Goal: Task Accomplishment & Management: Manage account settings

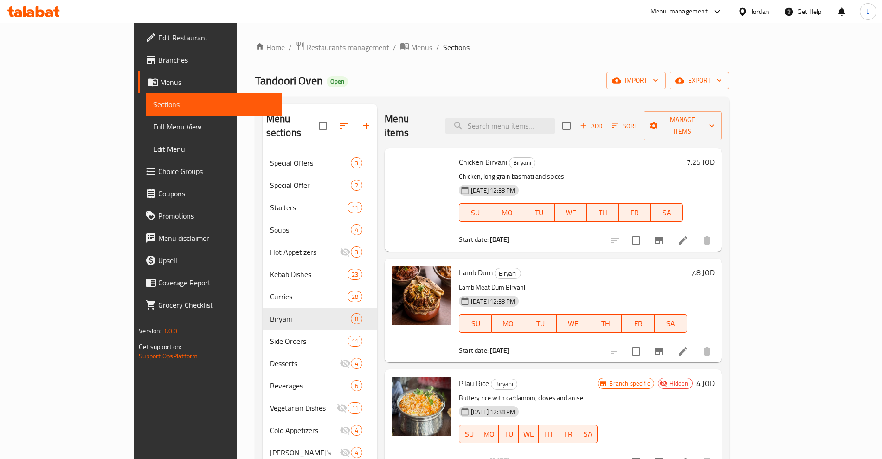
scroll to position [132, 0]
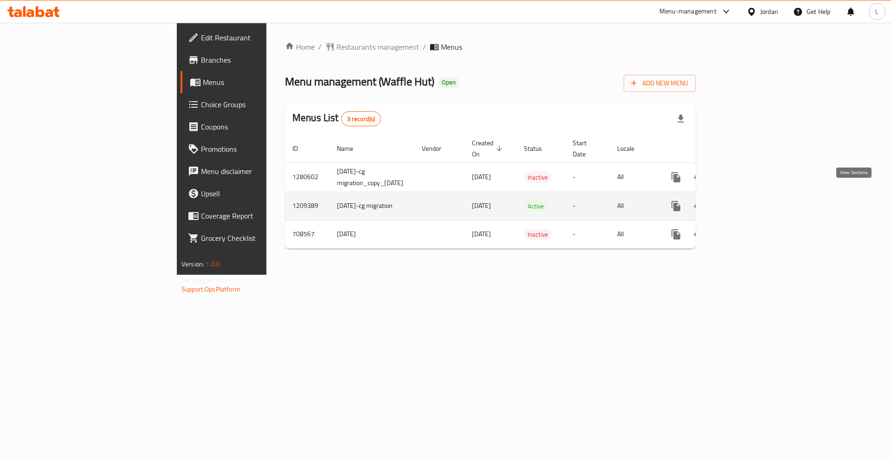
click at [748, 200] on icon "enhanced table" at bounding box center [742, 205] width 11 height 11
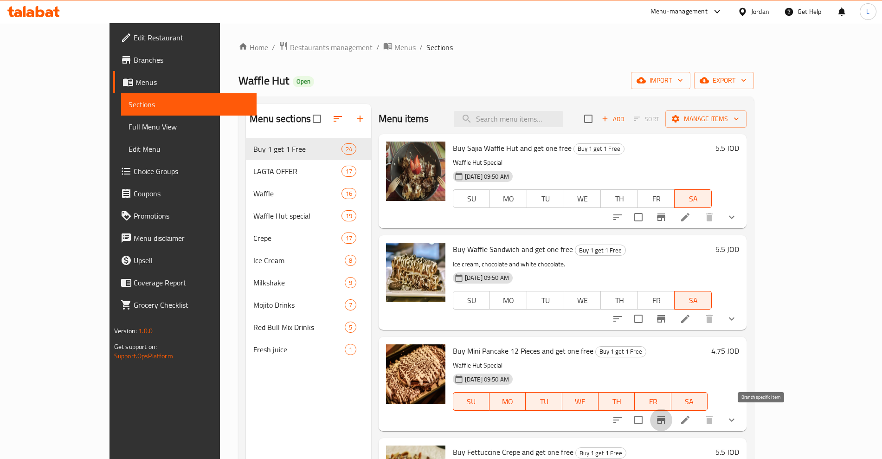
click at [672, 418] on button "Branch-specific-item" at bounding box center [661, 420] width 22 height 22
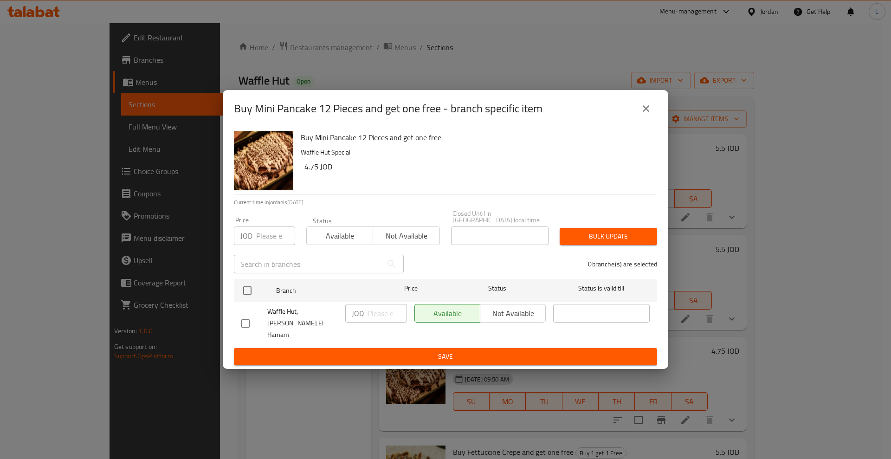
click at [656, 120] on button "close" at bounding box center [646, 108] width 22 height 22
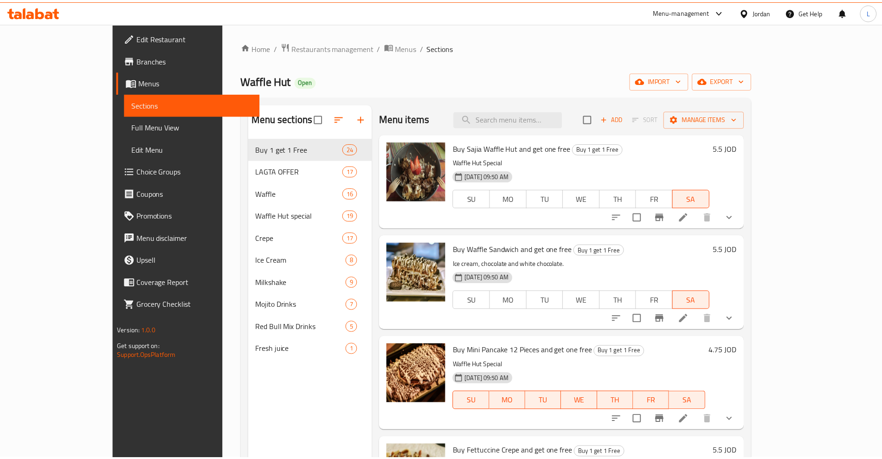
scroll to position [174, 0]
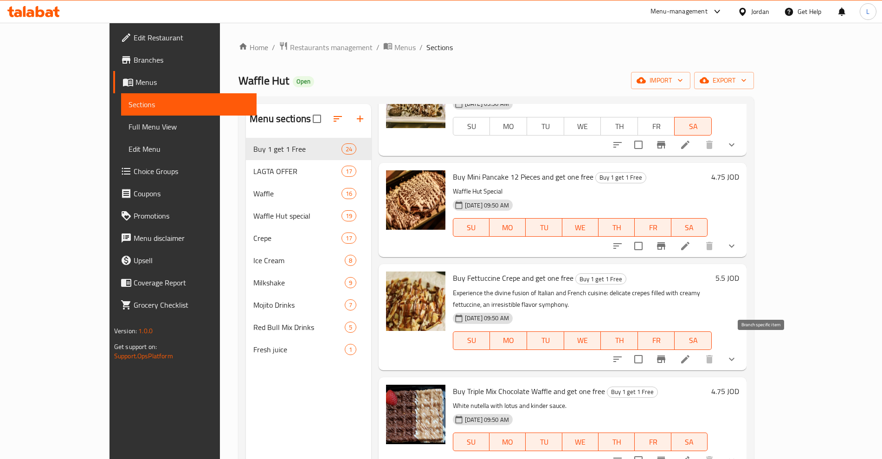
click at [667, 353] on icon "Branch-specific-item" at bounding box center [660, 358] width 11 height 11
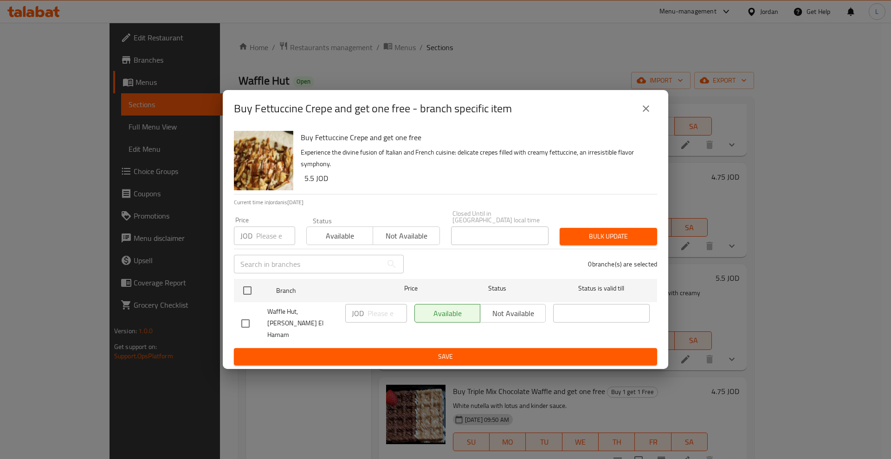
drag, startPoint x: 648, startPoint y: 115, endPoint x: 642, endPoint y: 90, distance: 25.8
click at [648, 111] on icon "close" at bounding box center [645, 108] width 11 height 11
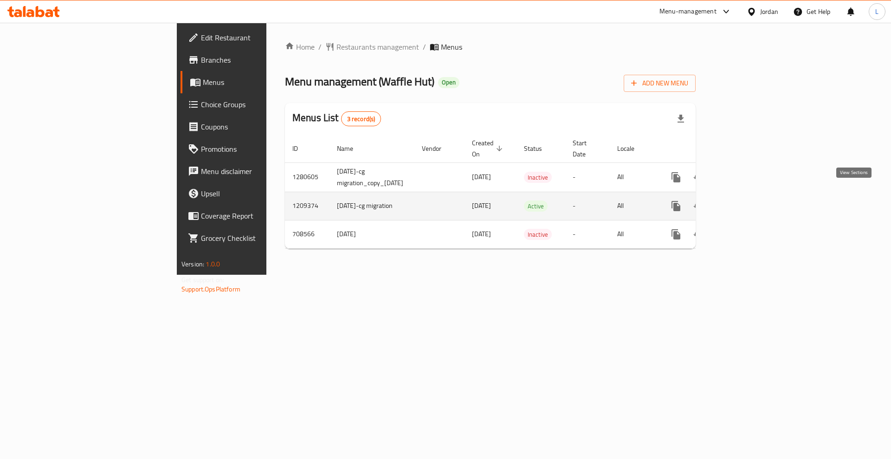
click at [748, 200] on icon "enhanced table" at bounding box center [742, 205] width 11 height 11
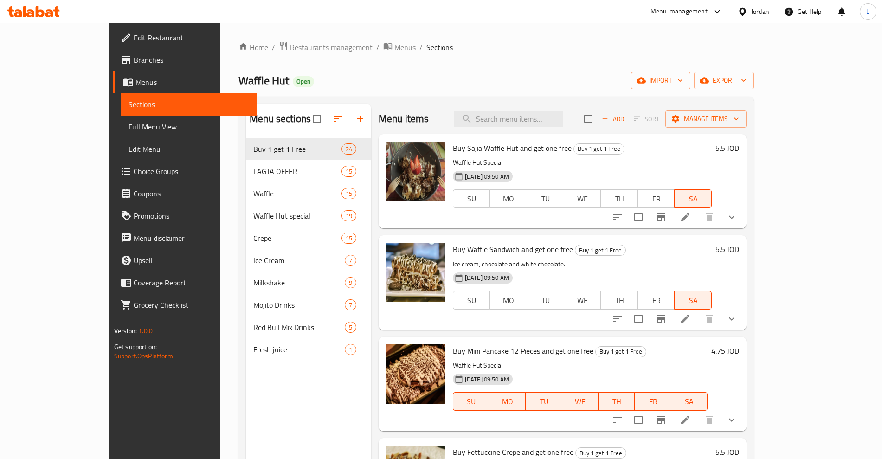
click at [665, 420] on icon "Branch-specific-item" at bounding box center [661, 419] width 8 height 7
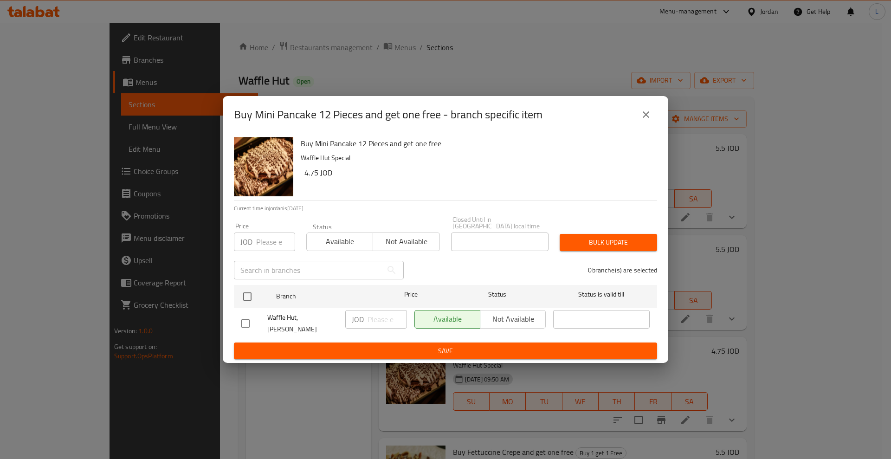
click at [654, 119] on button "close" at bounding box center [646, 114] width 22 height 22
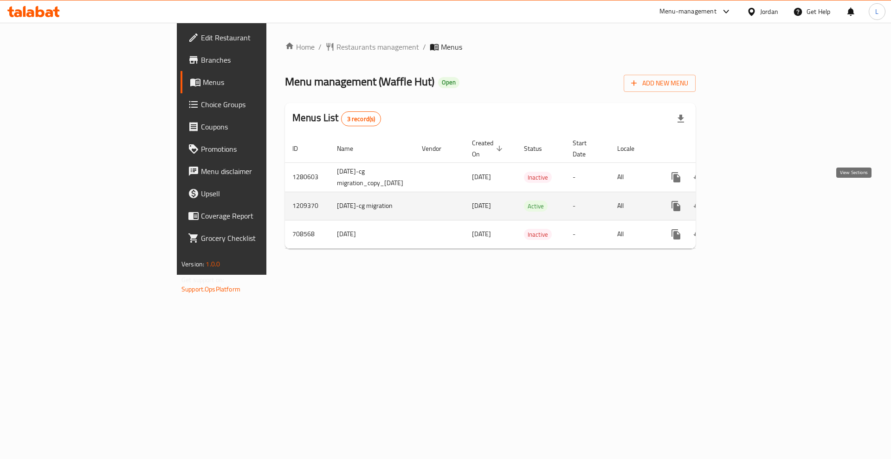
click at [748, 200] on icon "enhanced table" at bounding box center [742, 205] width 11 height 11
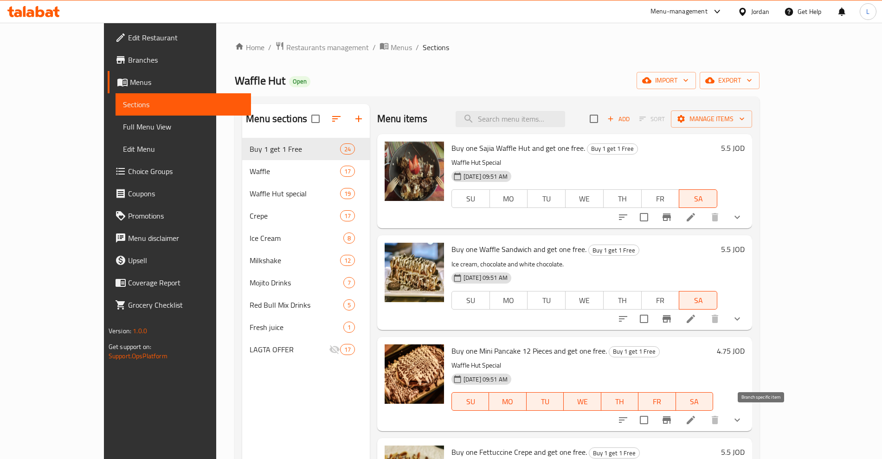
click at [672, 417] on icon "Branch-specific-item" at bounding box center [666, 419] width 11 height 11
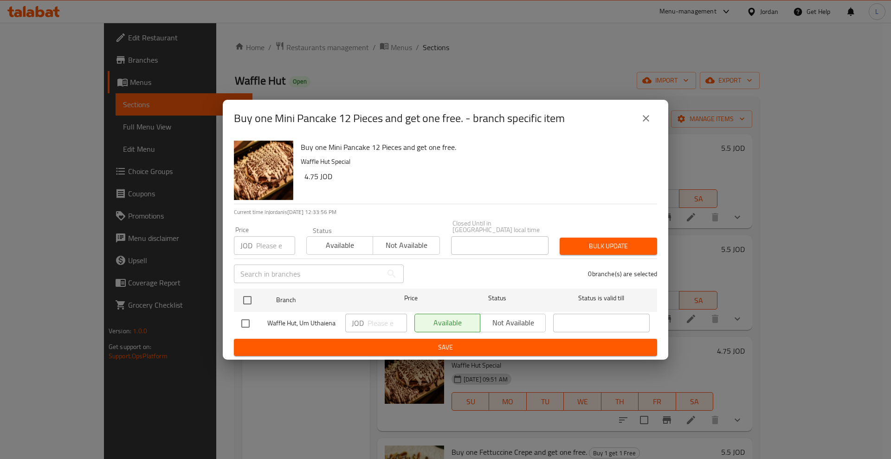
click at [647, 123] on icon "close" at bounding box center [645, 118] width 11 height 11
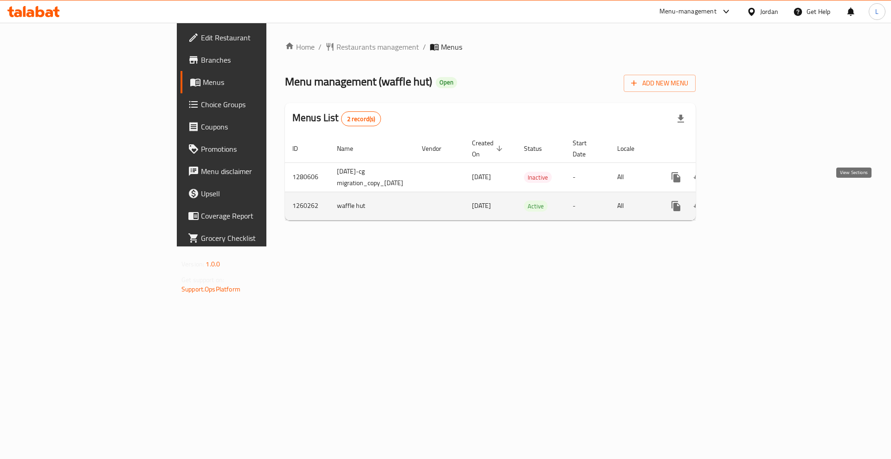
click at [748, 200] on icon "enhanced table" at bounding box center [742, 205] width 11 height 11
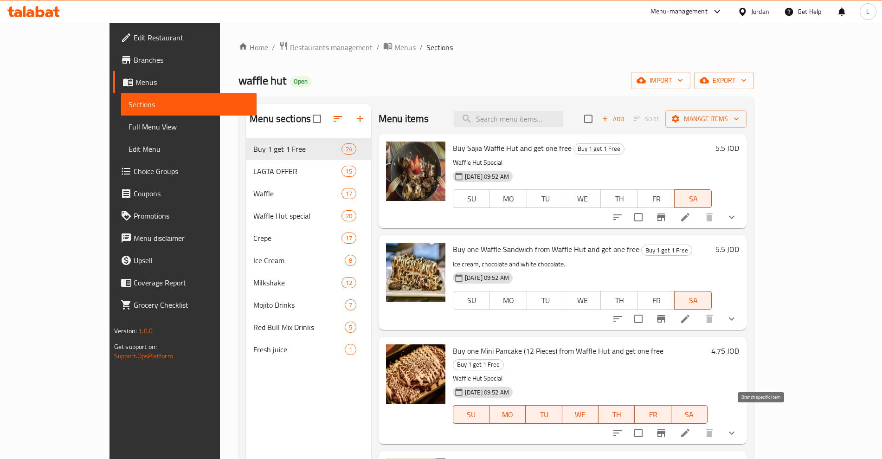
click at [665, 429] on icon "Branch-specific-item" at bounding box center [661, 432] width 8 height 7
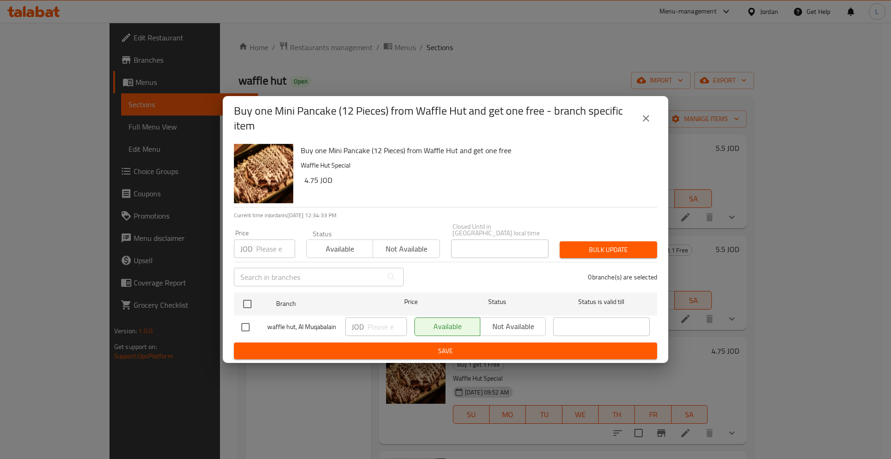
click at [652, 122] on button "close" at bounding box center [646, 118] width 22 height 22
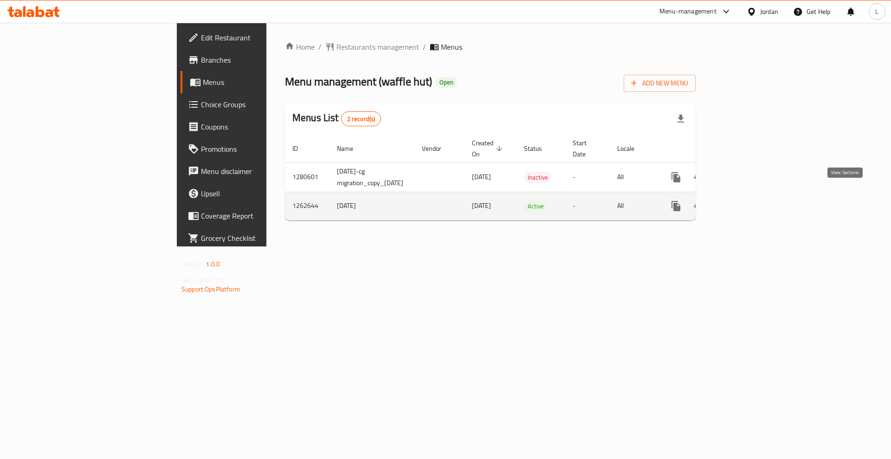
click at [747, 202] on icon "enhanced table" at bounding box center [743, 206] width 8 height 8
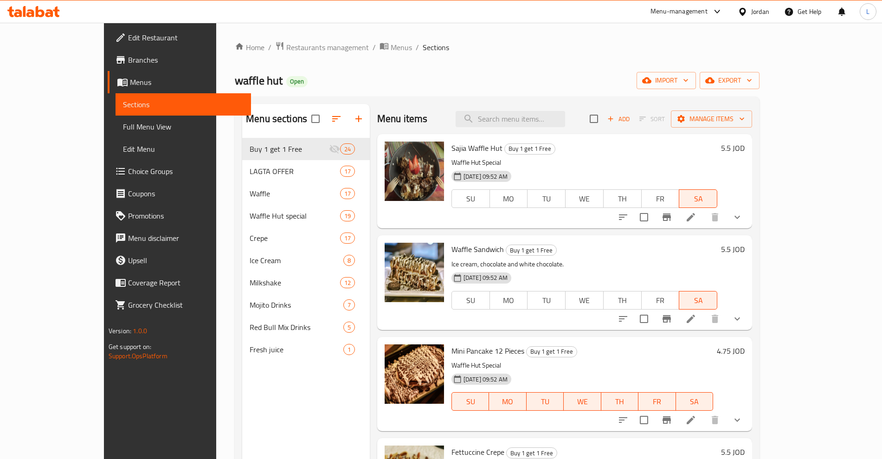
drag, startPoint x: 758, startPoint y: 424, endPoint x: 770, endPoint y: 451, distance: 29.5
drag, startPoint x: 770, startPoint y: 451, endPoint x: 257, endPoint y: 396, distance: 516.5
click at [257, 396] on div "Menu sections Buy 1 get 1 Free 24 LAGTA OFFER 17 Waffle 17 Waffle Hut special 1…" at bounding box center [306, 333] width 128 height 459
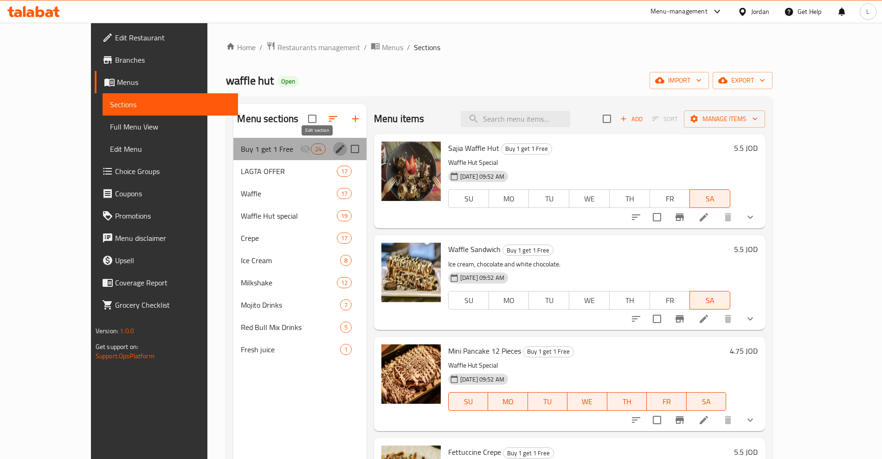
click at [334, 148] on icon "edit" at bounding box center [339, 148] width 11 height 11
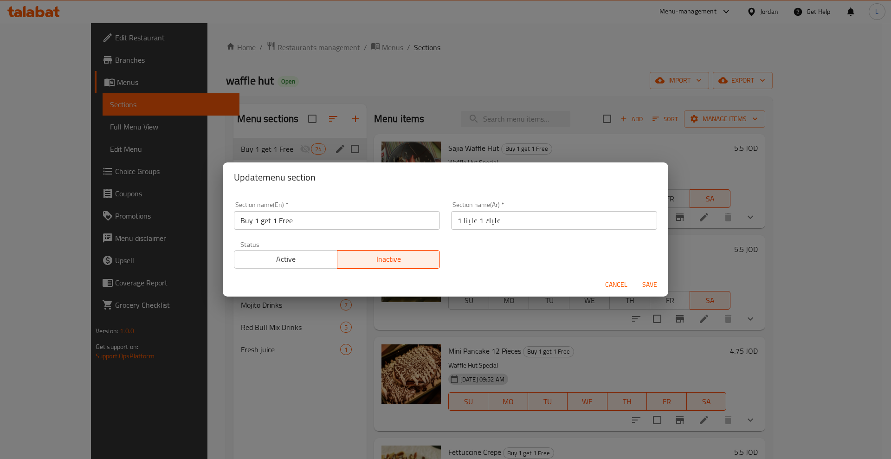
click at [309, 252] on span "Active" at bounding box center [286, 258] width 96 height 13
click at [643, 281] on span "Save" at bounding box center [649, 285] width 22 height 12
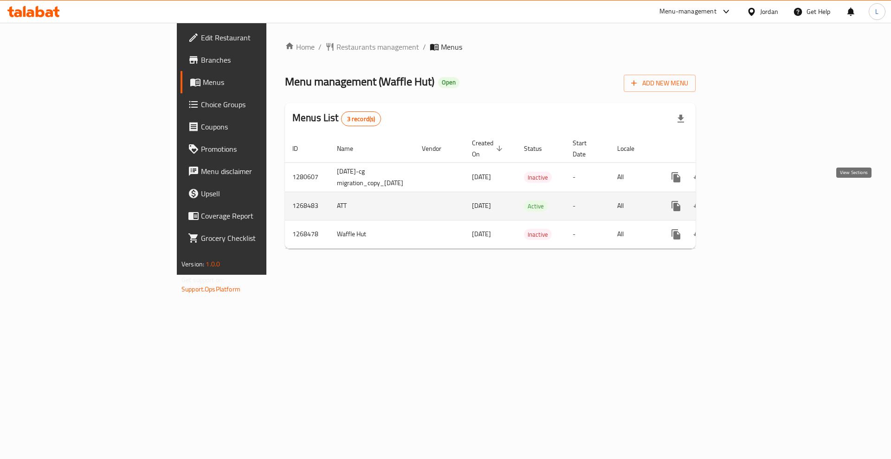
click at [748, 200] on icon "enhanced table" at bounding box center [742, 205] width 11 height 11
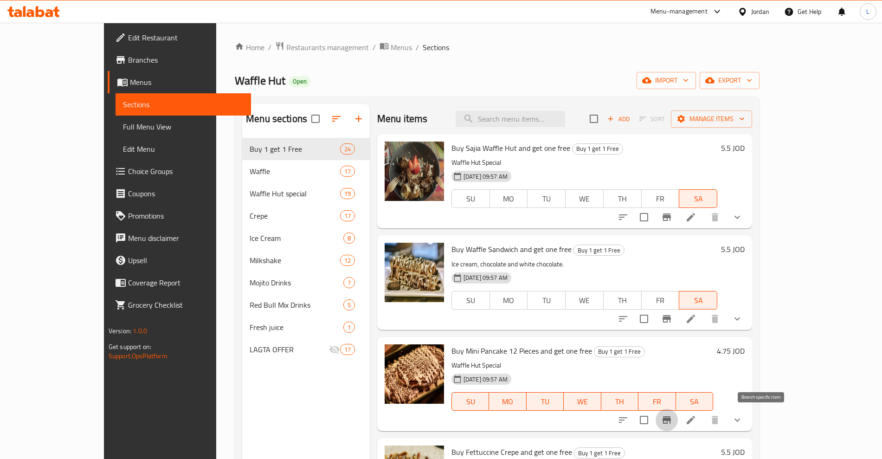
click at [671, 418] on icon "Branch-specific-item" at bounding box center [666, 419] width 8 height 7
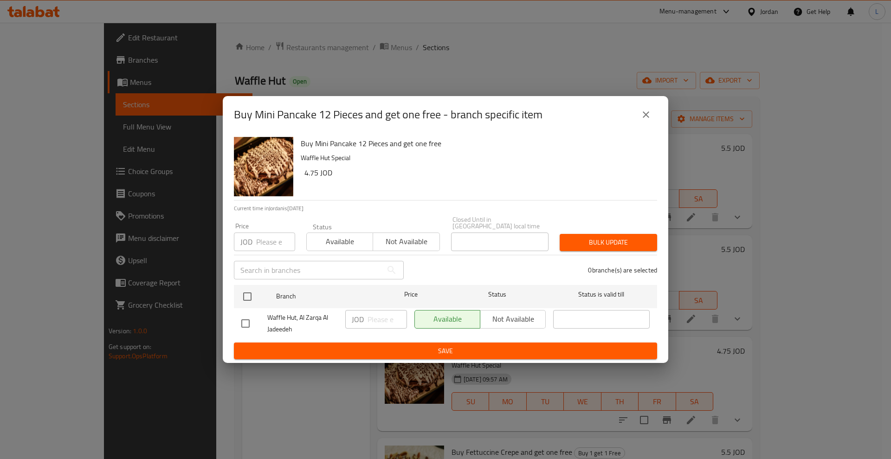
click at [651, 126] on button "close" at bounding box center [646, 114] width 22 height 22
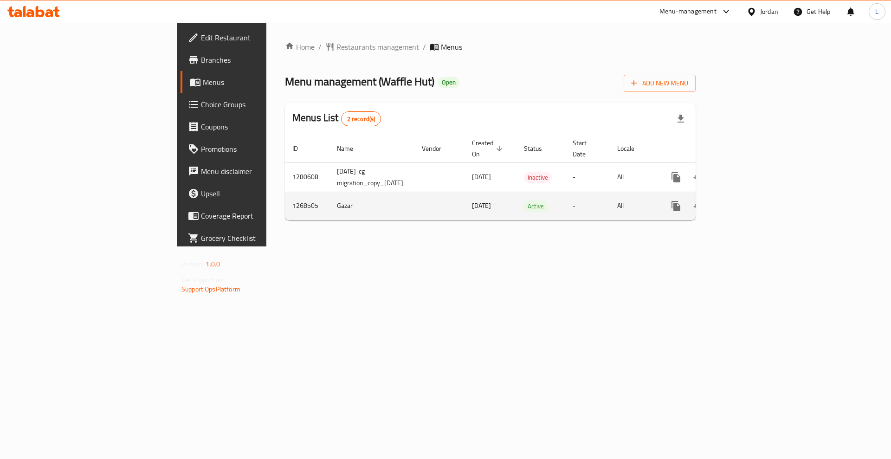
click at [754, 195] on link "enhanced table" at bounding box center [743, 206] width 22 height 22
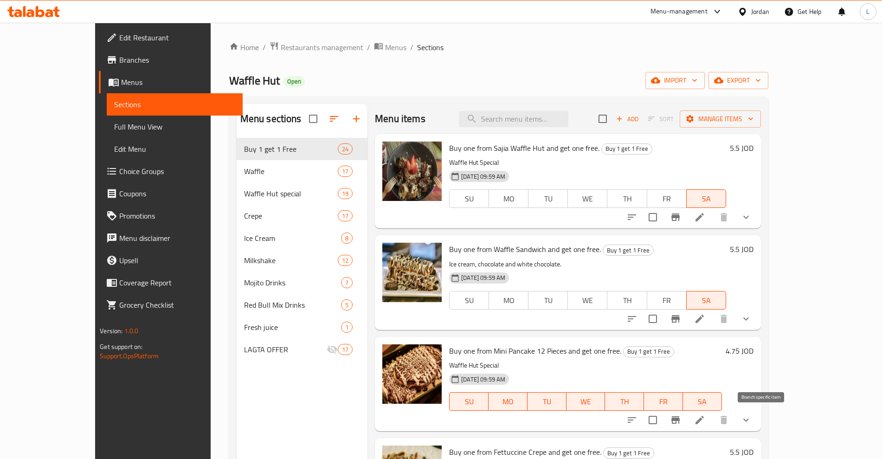
click at [680, 418] on icon "Branch-specific-item" at bounding box center [675, 419] width 8 height 7
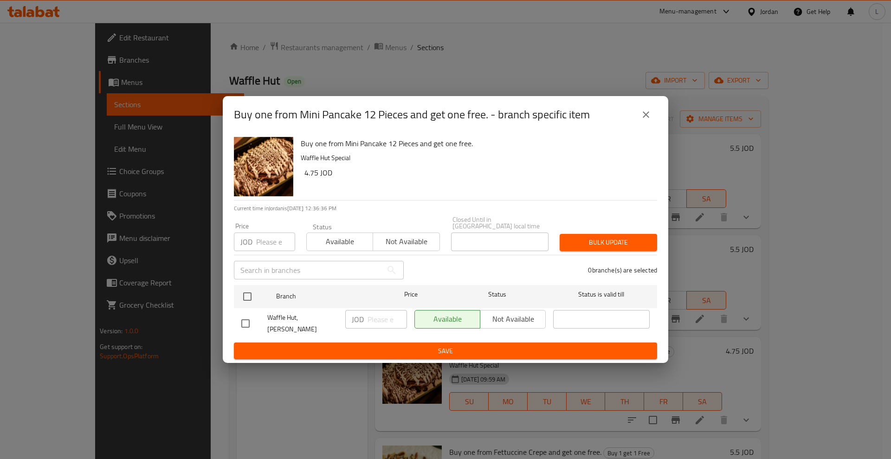
click at [649, 119] on icon "close" at bounding box center [645, 114] width 11 height 11
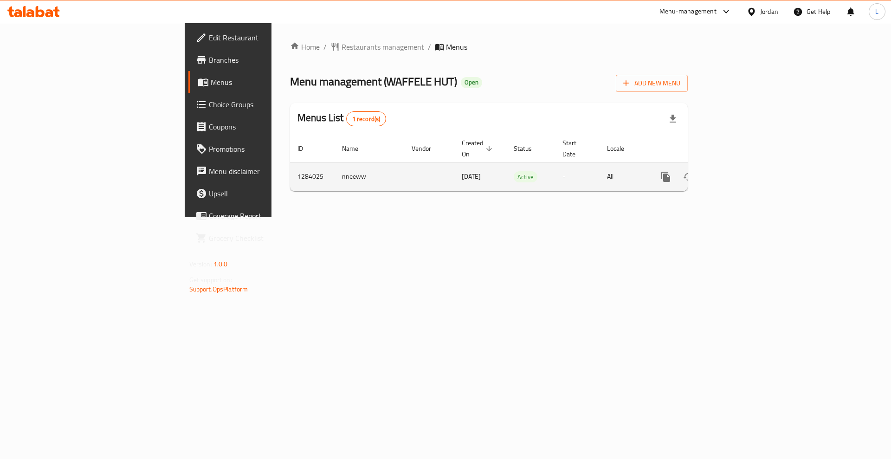
click at [737, 173] on icon "enhanced table" at bounding box center [732, 177] width 8 height 8
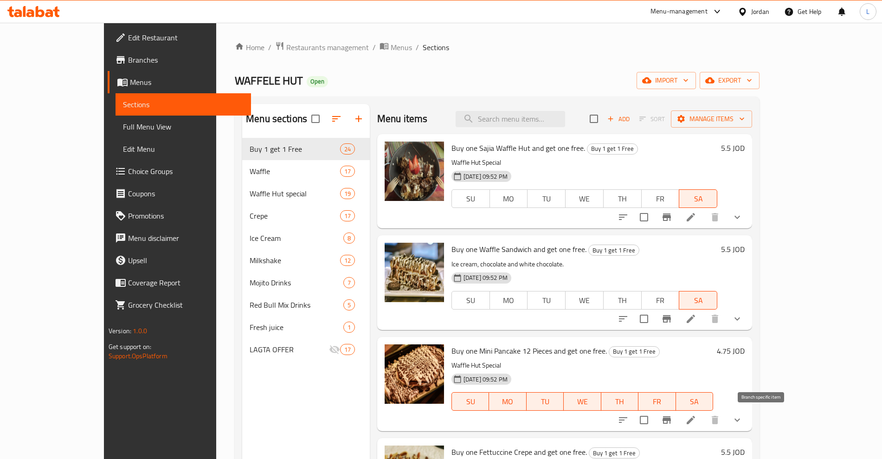
click at [671, 418] on icon "Branch-specific-item" at bounding box center [666, 419] width 8 height 7
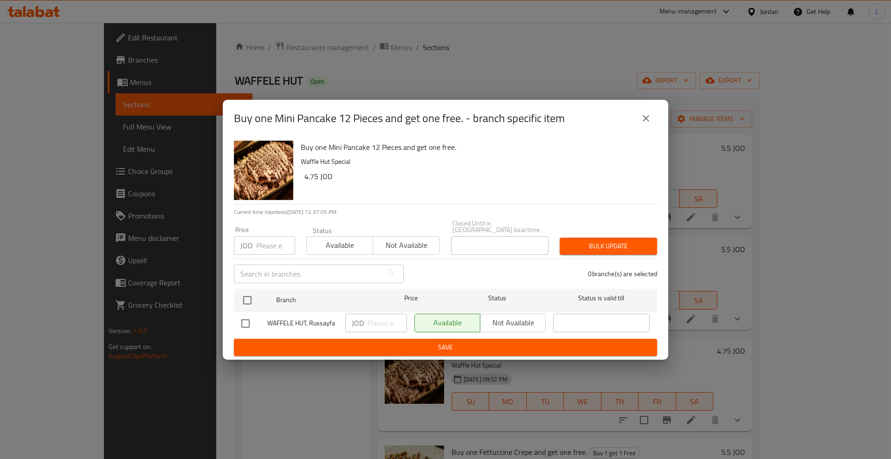
click at [642, 122] on icon "close" at bounding box center [645, 118] width 11 height 11
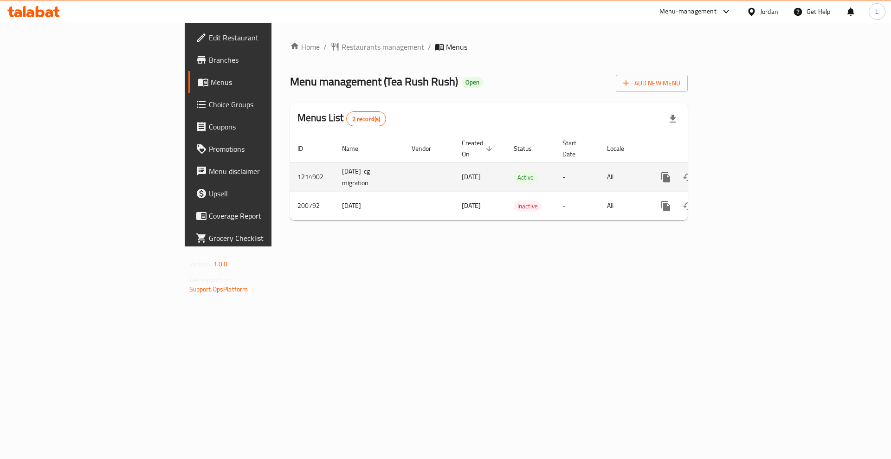
click at [737, 173] on icon "enhanced table" at bounding box center [732, 177] width 8 height 8
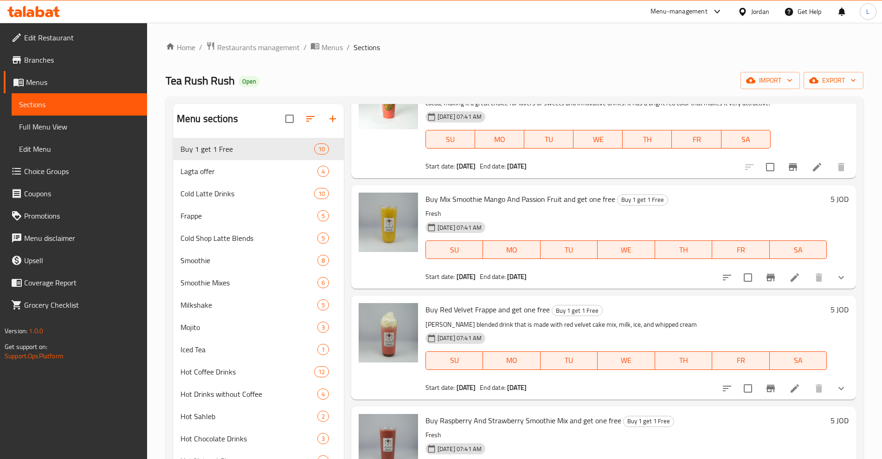
scroll to position [232, 0]
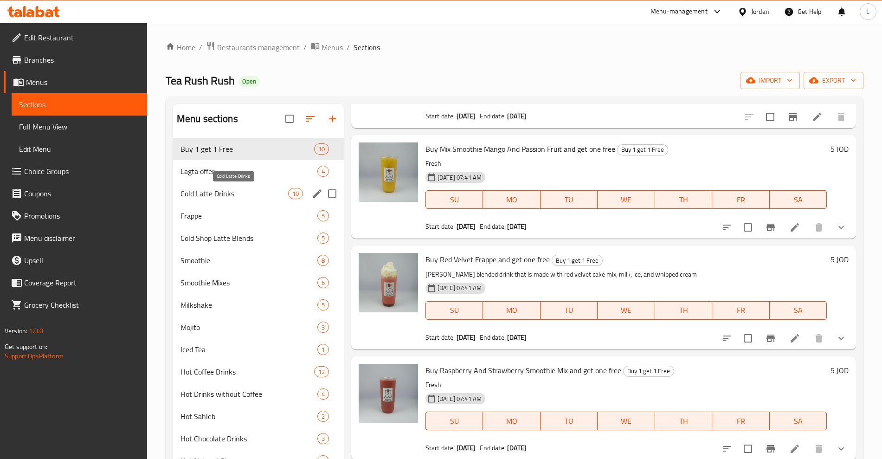
click at [230, 194] on span "Cold Latte Drinks" at bounding box center [234, 193] width 108 height 11
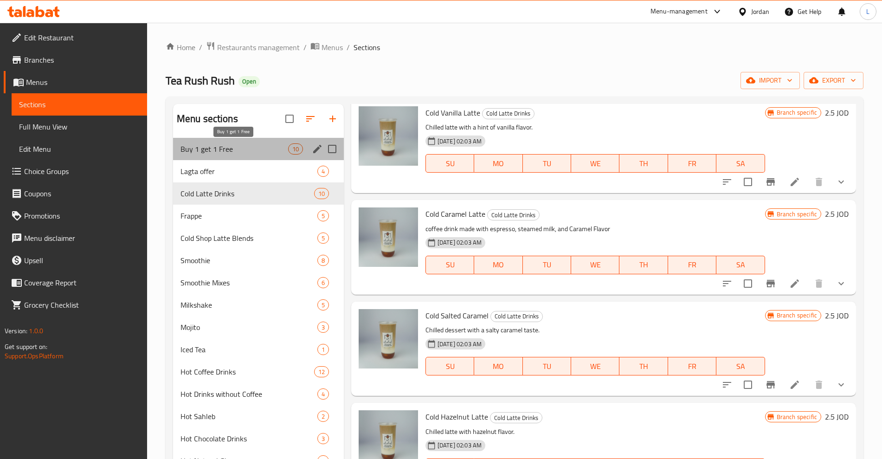
click at [222, 154] on span "Buy 1 get 1 Free" at bounding box center [234, 148] width 108 height 11
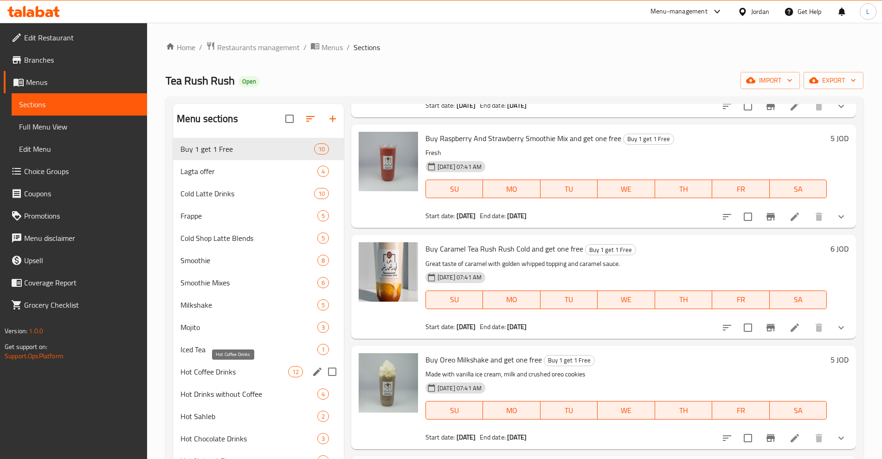
click at [219, 375] on span "Hot Coffee Drinks" at bounding box center [234, 371] width 108 height 11
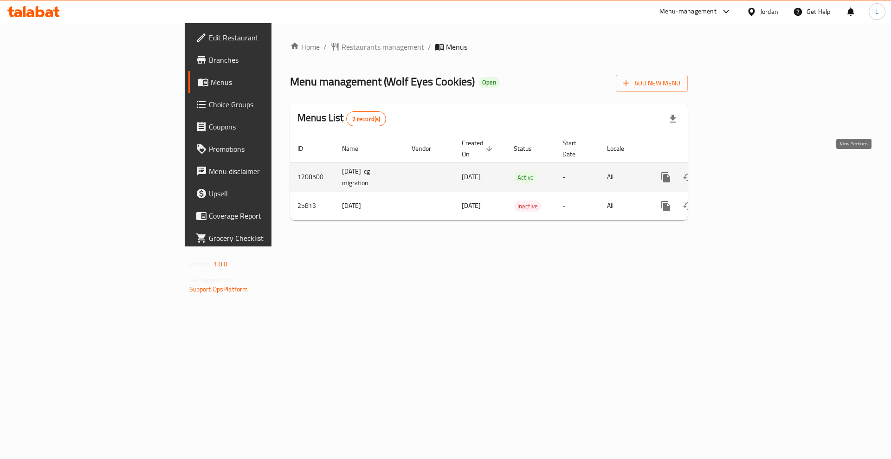
click at [738, 172] on icon "enhanced table" at bounding box center [732, 177] width 11 height 11
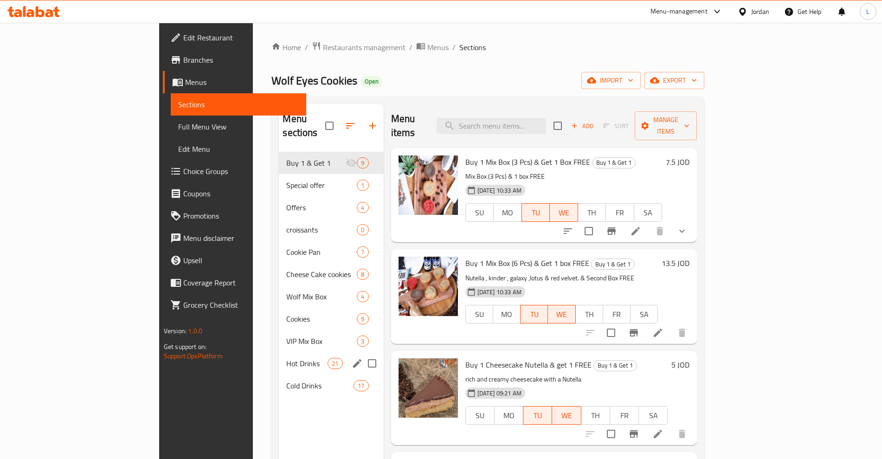
click at [286, 358] on span "Hot Drinks" at bounding box center [306, 363] width 41 height 11
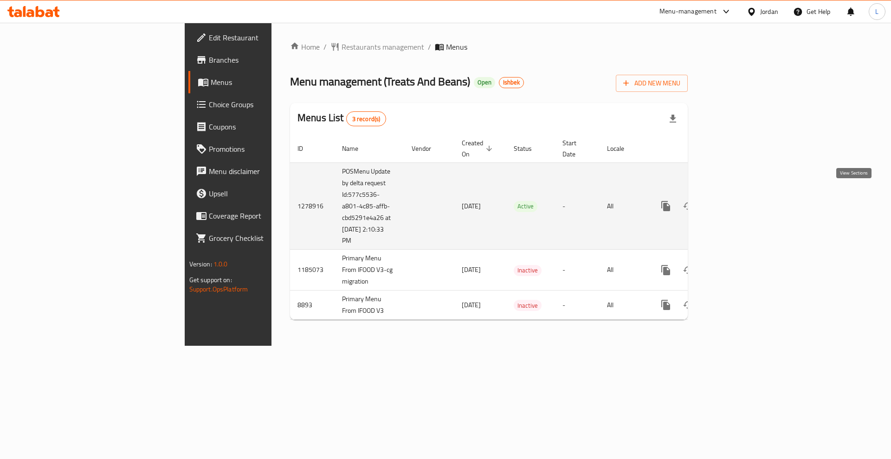
click at [738, 200] on icon "enhanced table" at bounding box center [732, 205] width 11 height 11
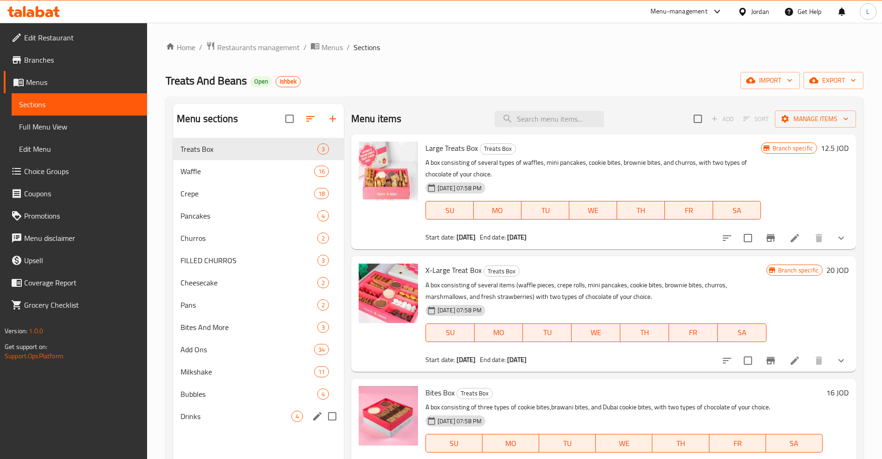
click at [198, 410] on div "Drinks 4" at bounding box center [258, 416] width 171 height 22
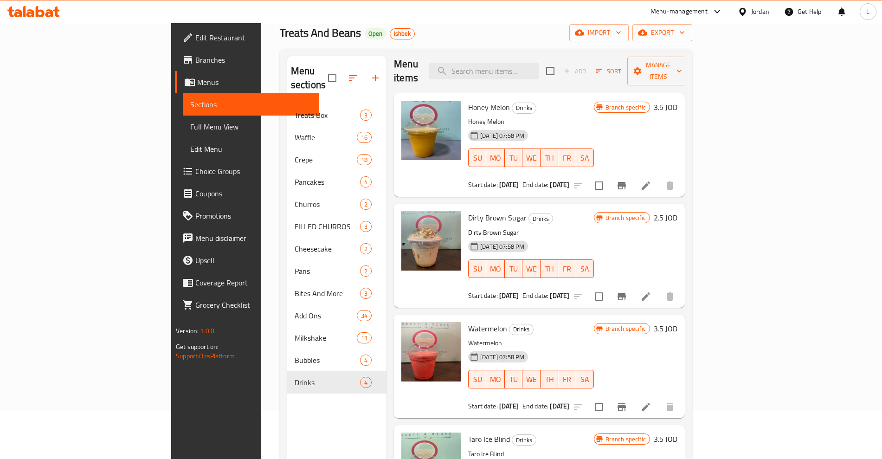
scroll to position [130, 0]
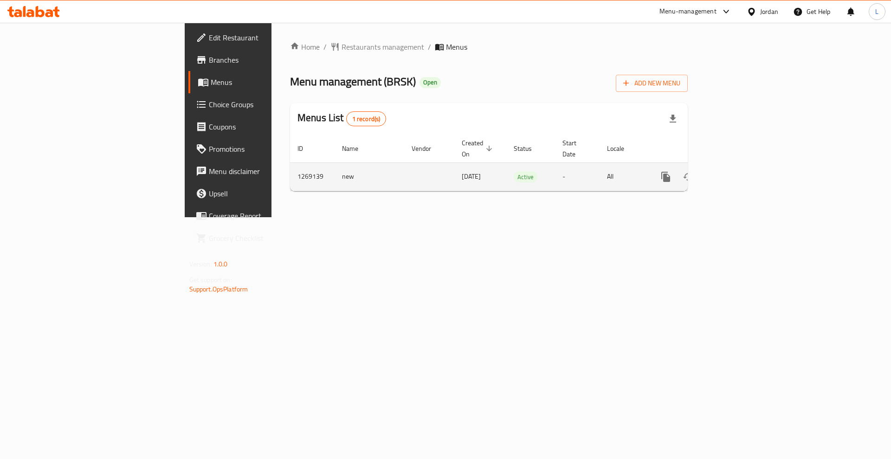
click at [737, 173] on icon "enhanced table" at bounding box center [732, 177] width 8 height 8
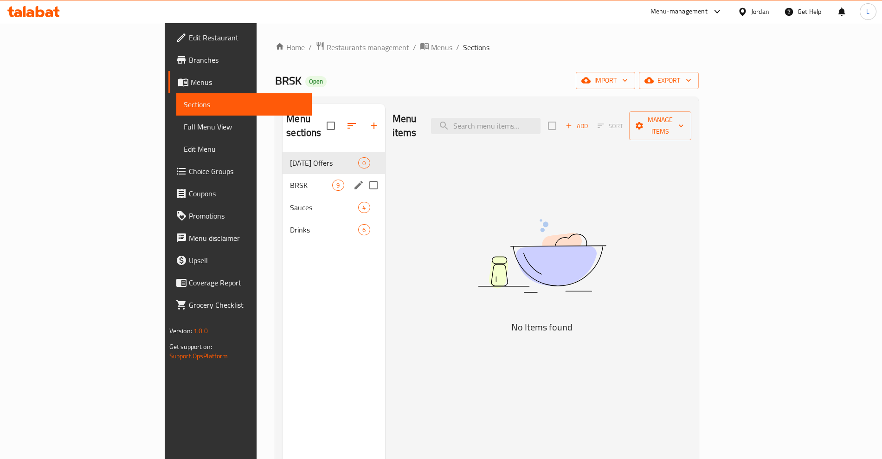
click at [283, 174] on div "BRSK 9" at bounding box center [334, 185] width 102 height 22
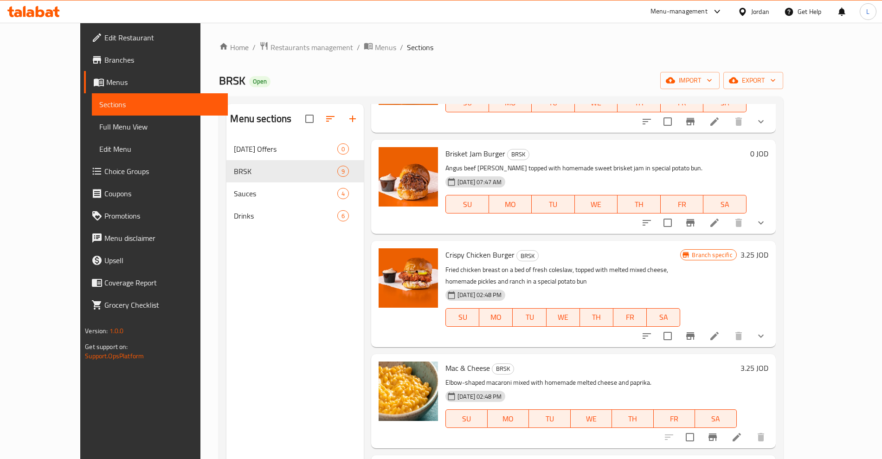
scroll to position [488, 0]
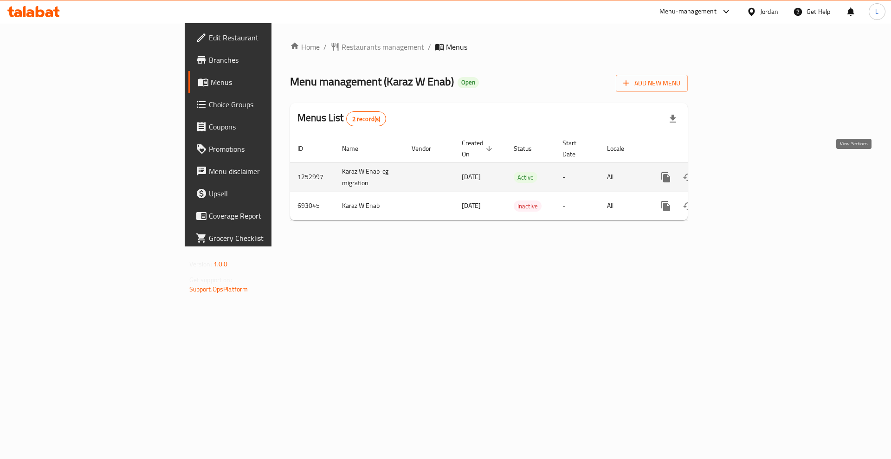
click at [744, 166] on link "enhanced table" at bounding box center [732, 177] width 22 height 22
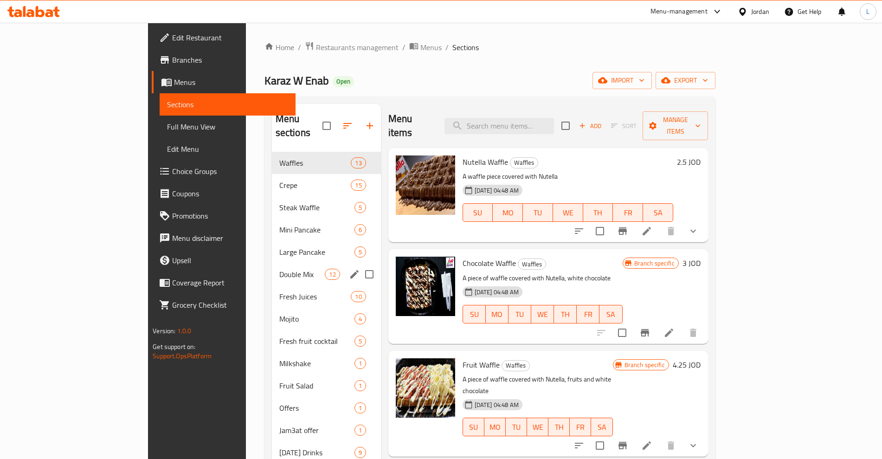
click at [272, 266] on div "Double Mix 12" at bounding box center [326, 274] width 109 height 22
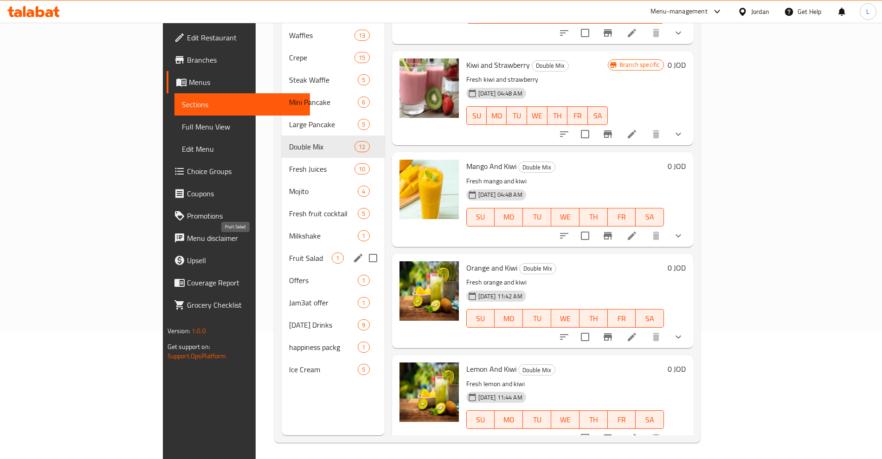
scroll to position [130, 0]
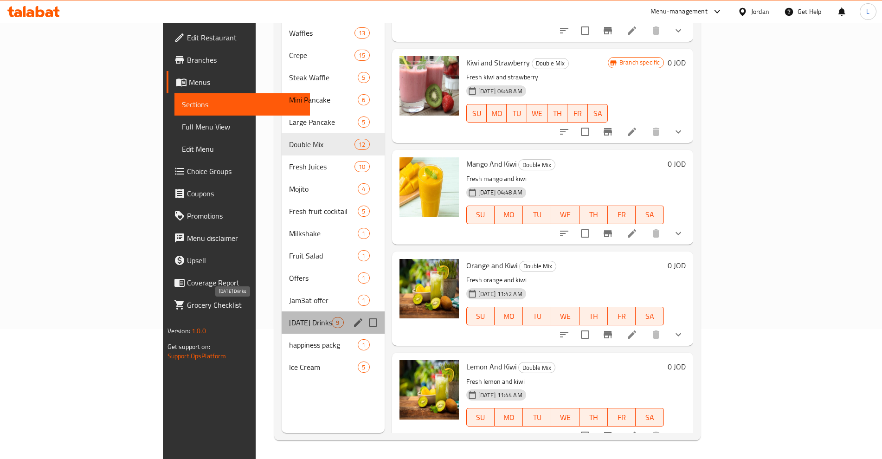
click at [289, 317] on span "Ramadan Drinks" at bounding box center [310, 322] width 43 height 11
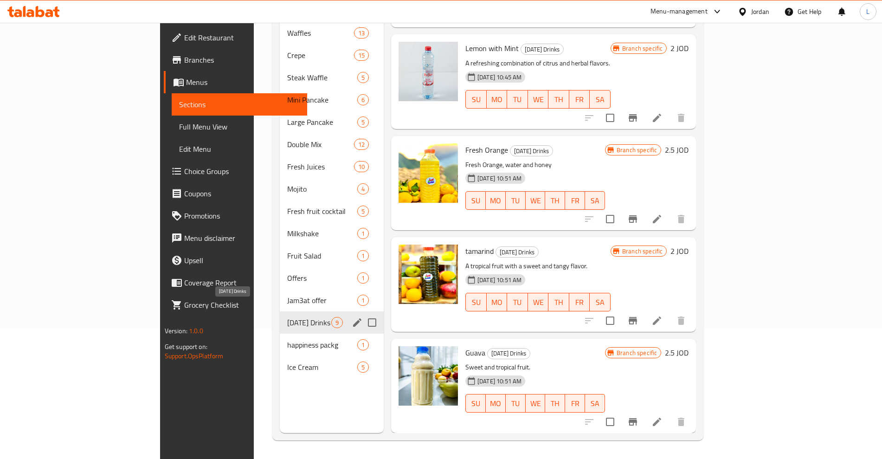
scroll to position [449, 0]
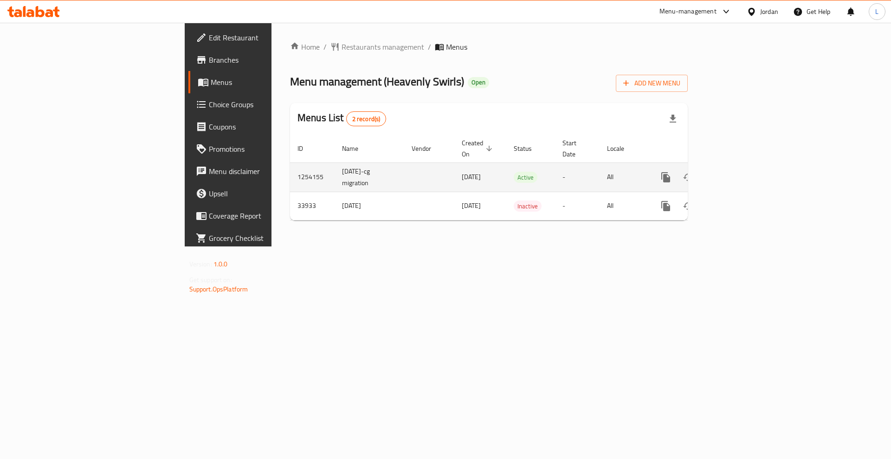
click at [744, 170] on link "enhanced table" at bounding box center [732, 177] width 22 height 22
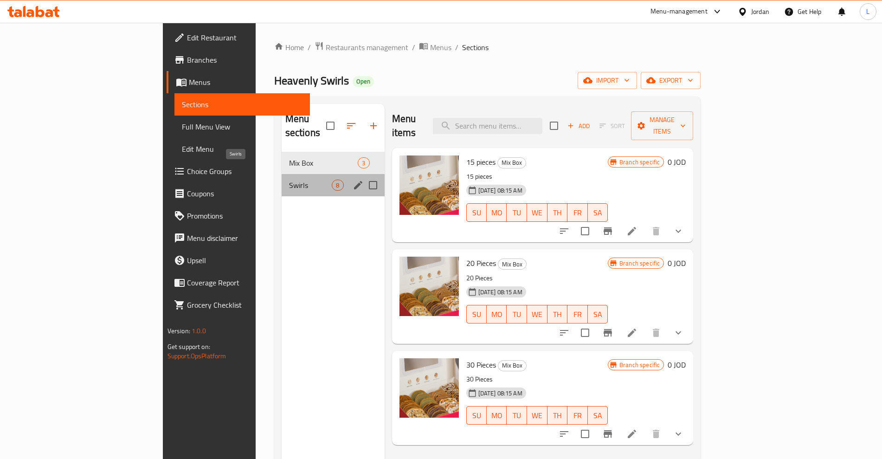
click at [289, 180] on span "Swirls" at bounding box center [310, 185] width 43 height 11
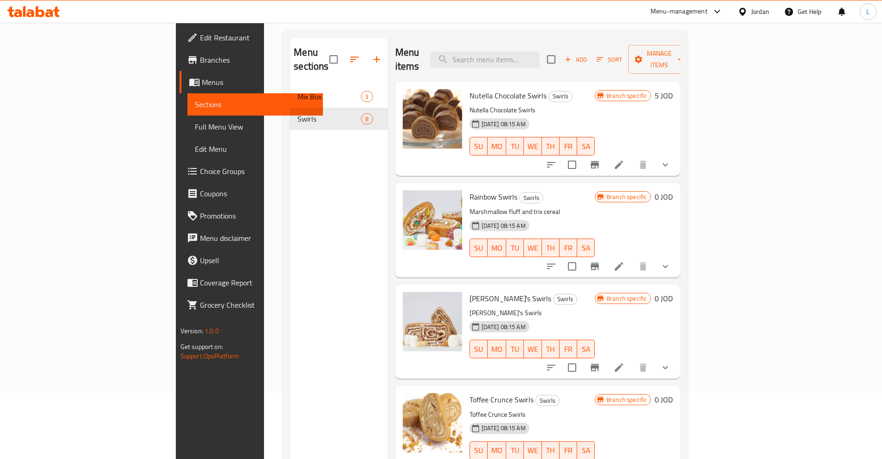
scroll to position [14, 0]
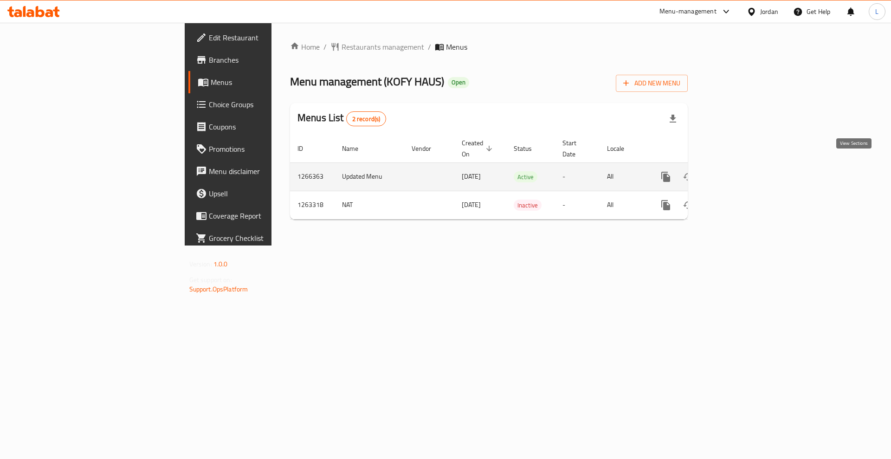
click at [737, 173] on icon "enhanced table" at bounding box center [732, 177] width 8 height 8
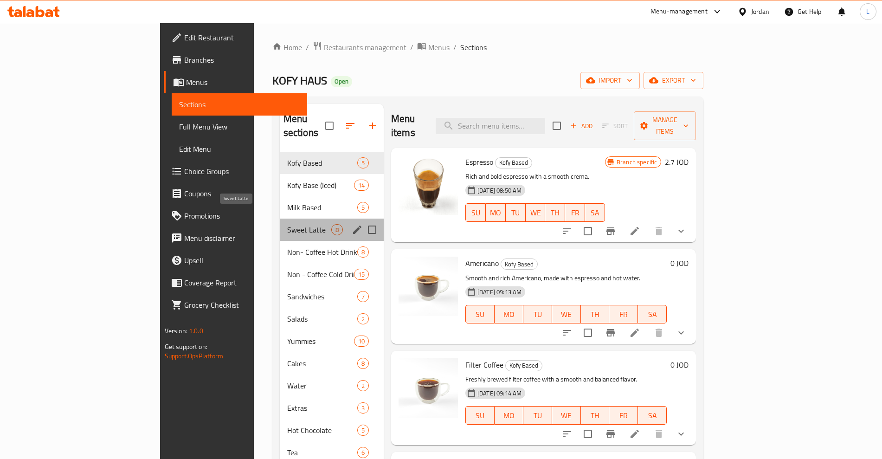
click at [287, 224] on span "Sweet Latte" at bounding box center [309, 229] width 44 height 11
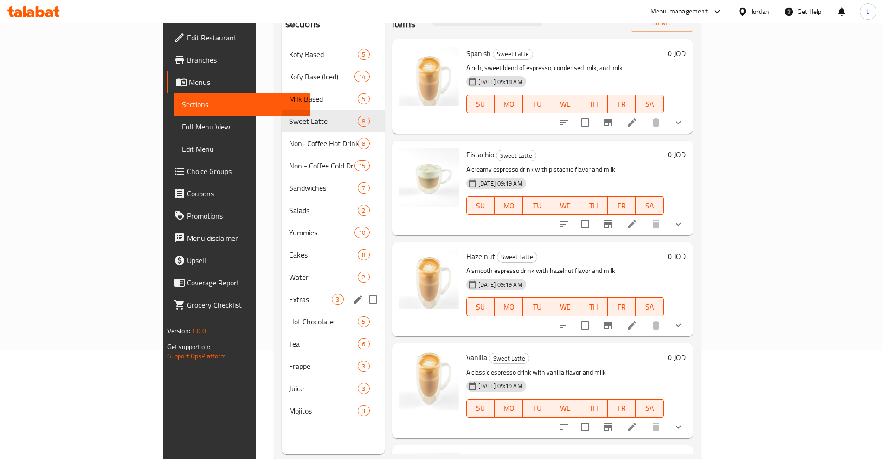
scroll to position [116, 0]
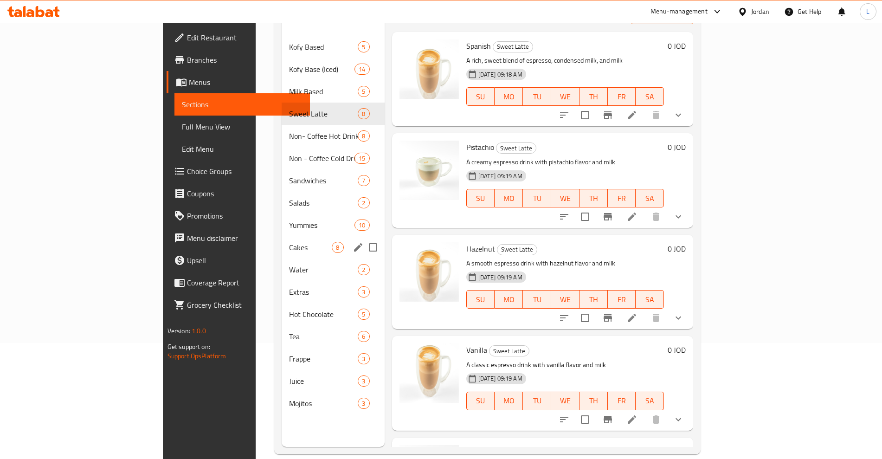
click at [282, 243] on div "Cakes 8" at bounding box center [333, 247] width 103 height 22
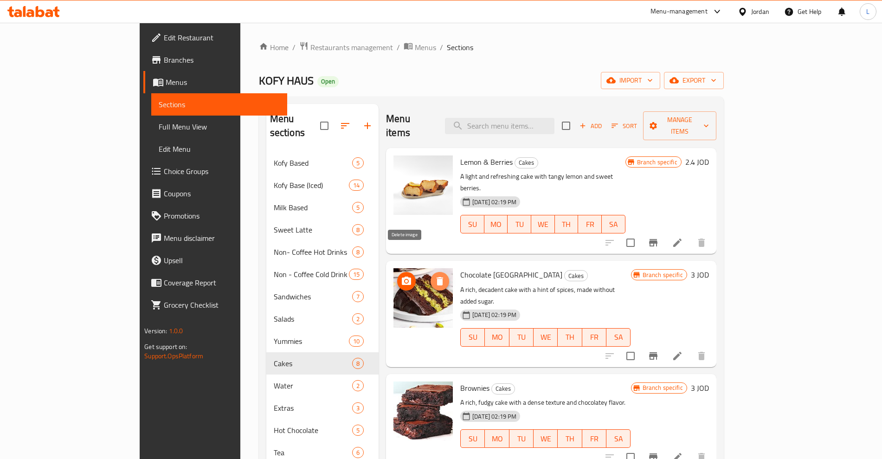
click at [437, 277] on icon "delete image" at bounding box center [440, 281] width 6 height 8
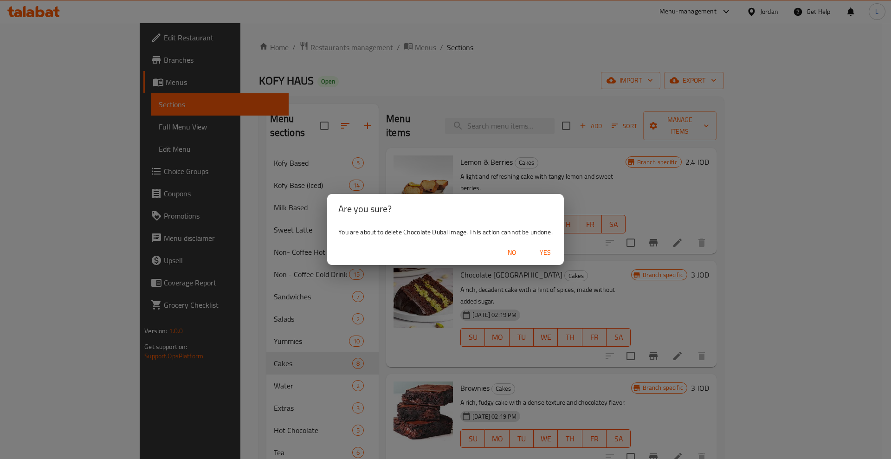
click at [542, 252] on span "Yes" at bounding box center [545, 253] width 22 height 12
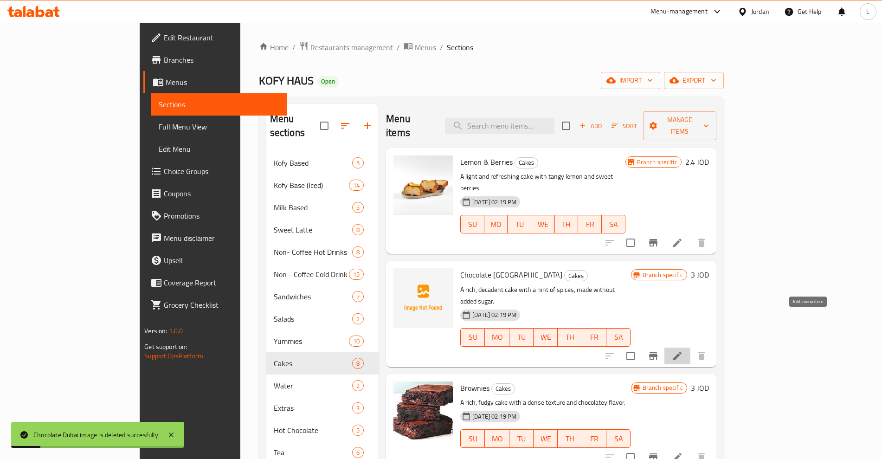
click at [683, 350] on icon at bounding box center [677, 355] width 11 height 11
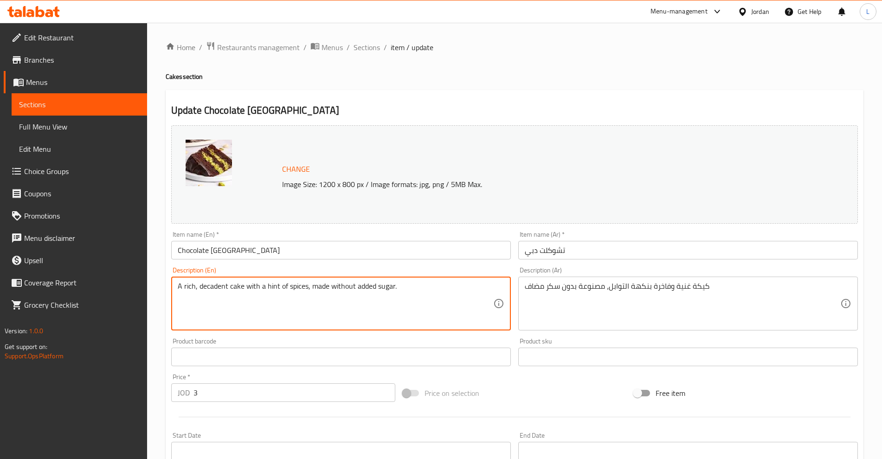
drag, startPoint x: 404, startPoint y: 287, endPoint x: 305, endPoint y: 284, distance: 98.9
type textarea "A rich, decadent cake with a hint of spices"
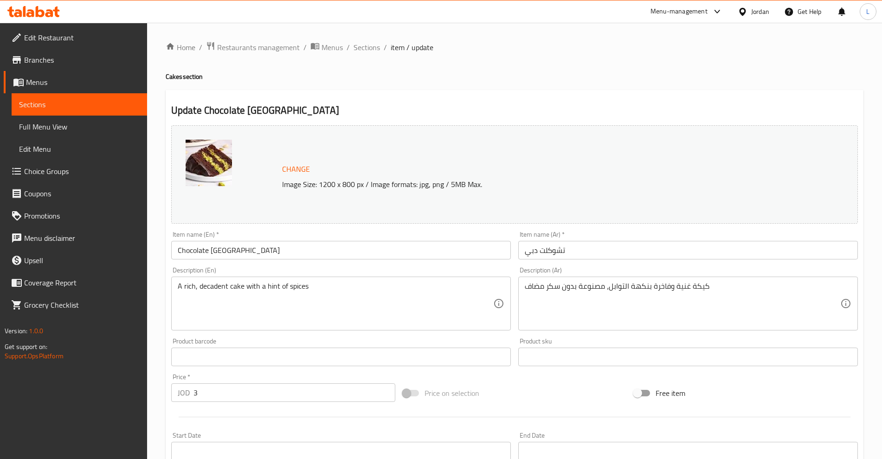
drag, startPoint x: 522, startPoint y: 289, endPoint x: 563, endPoint y: 288, distance: 40.4
click at [563, 288] on div "كيكة غنية وفاخرة بنكهة التوابل، مصنوعة بدون سكر مضاف Description (Ar)" at bounding box center [688, 303] width 340 height 54
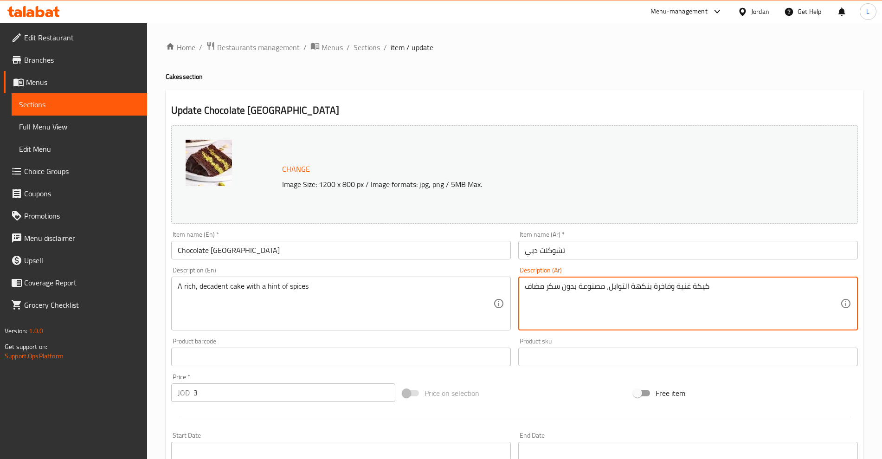
drag, startPoint x: 578, startPoint y: 287, endPoint x: 517, endPoint y: 287, distance: 60.8
click at [517, 287] on div "Description (Ar) كيكة غنية وفاخرة بنكهة التوابل، مصنوعة بدون سكر مضاف Descripti…" at bounding box center [687, 298] width 347 height 71
click at [589, 280] on div "كيكة غنية وفاخرة بنكهة التوابل، مصنوعة بدون سكر مضاف Description (Ar)" at bounding box center [688, 303] width 340 height 54
drag, startPoint x: 608, startPoint y: 289, endPoint x: 507, endPoint y: 289, distance: 101.1
click at [507, 289] on div "Change Image Size: 1200 x 800 px / Image formats: jpg, png / 5MB Max. Item name…" at bounding box center [514, 328] width 694 height 413
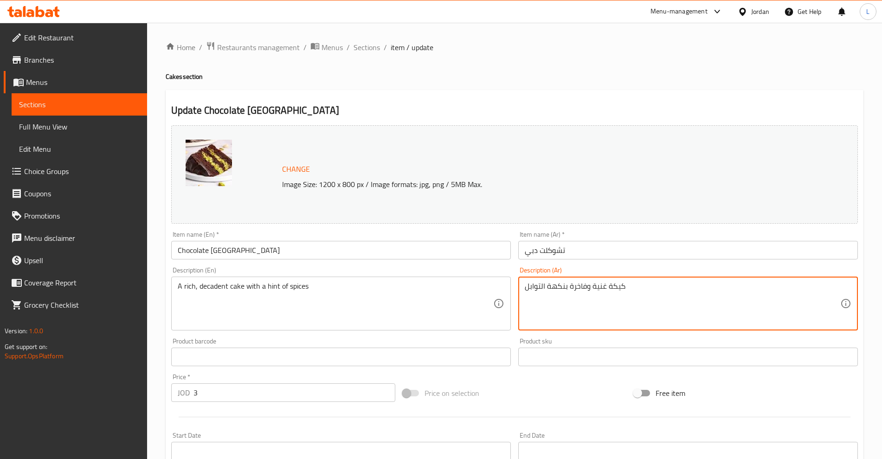
type textarea "كيكة غنية وفاخرة بنكهة التوابل"
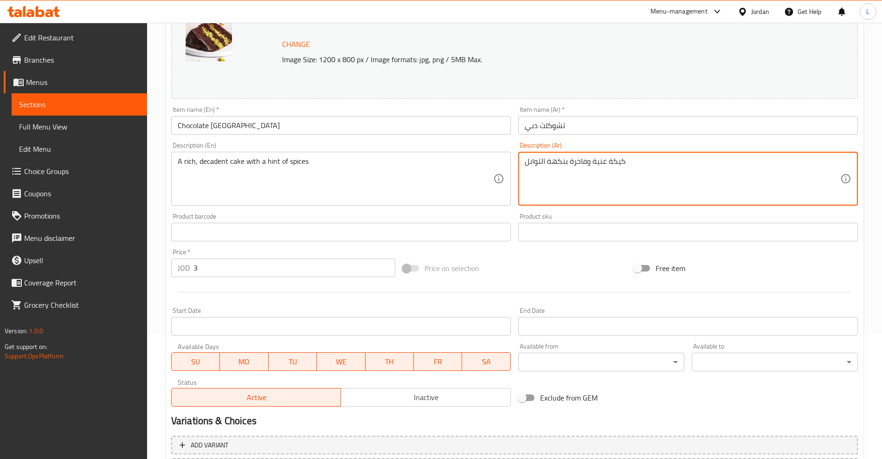
scroll to position [210, 0]
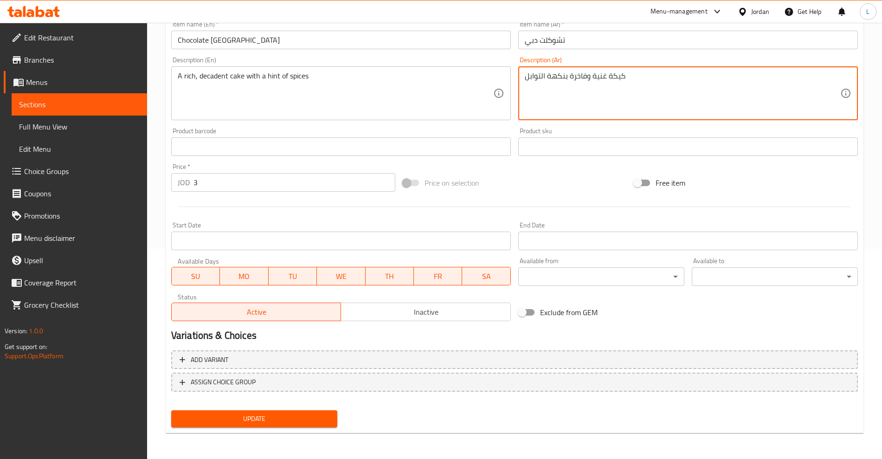
click at [273, 417] on span "Update" at bounding box center [254, 419] width 151 height 12
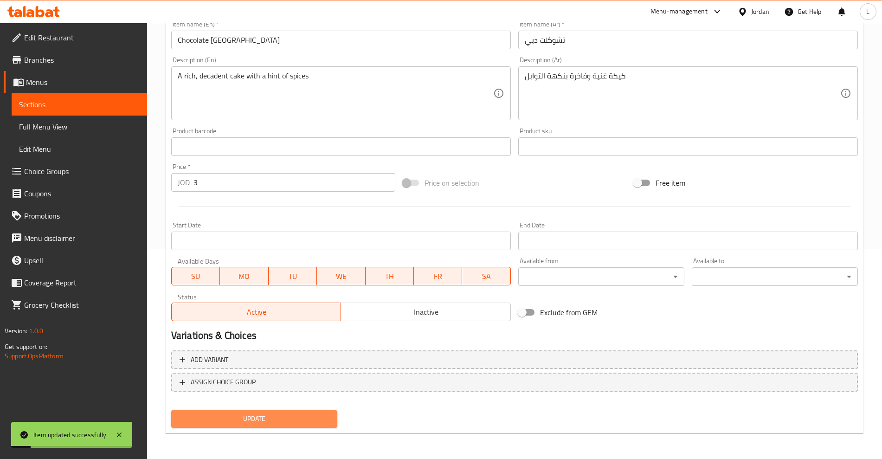
click at [253, 420] on span "Update" at bounding box center [254, 419] width 151 height 12
